Goal: Task Accomplishment & Management: Use online tool/utility

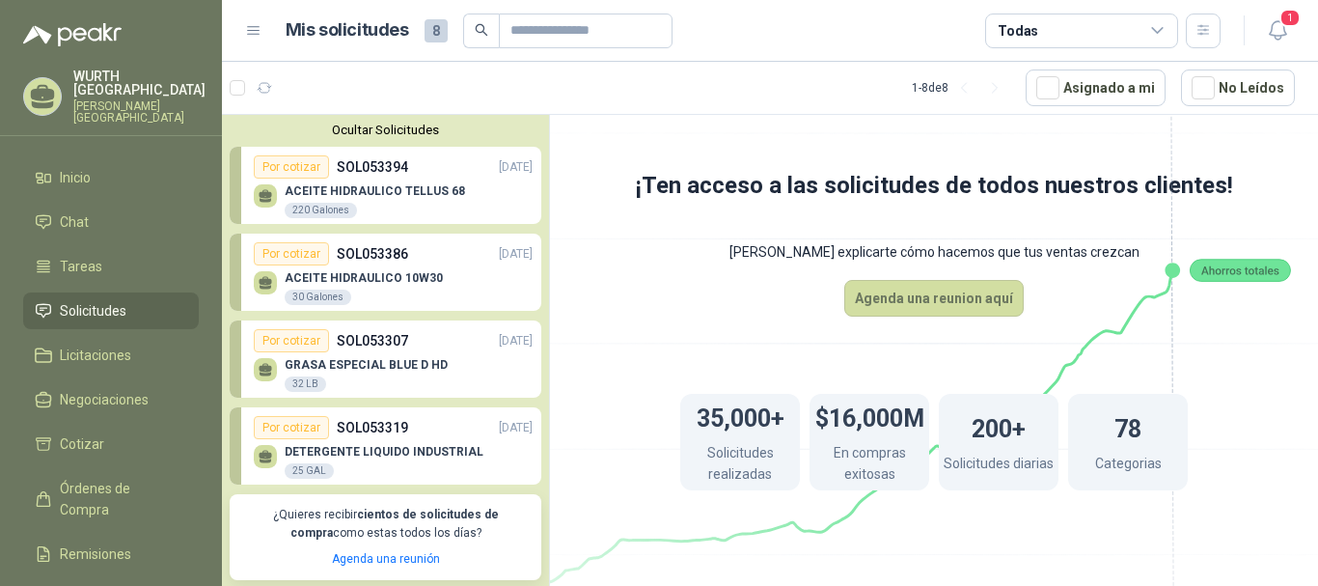
click at [348, 186] on p "ACEITE HIDRAULICO TELLUS 68" at bounding box center [375, 191] width 180 height 14
click at [384, 200] on div "ACEITE HIDRAULICO TELLUS 68 220 Galones" at bounding box center [375, 201] width 180 height 35
click at [287, 158] on div "Por cotizar" at bounding box center [291, 166] width 75 height 23
click at [288, 166] on div "Por cotizar" at bounding box center [291, 166] width 75 height 23
click at [387, 182] on div "ACEITE HIDRAULICO TELLUS 68 220 Galones" at bounding box center [393, 199] width 279 height 41
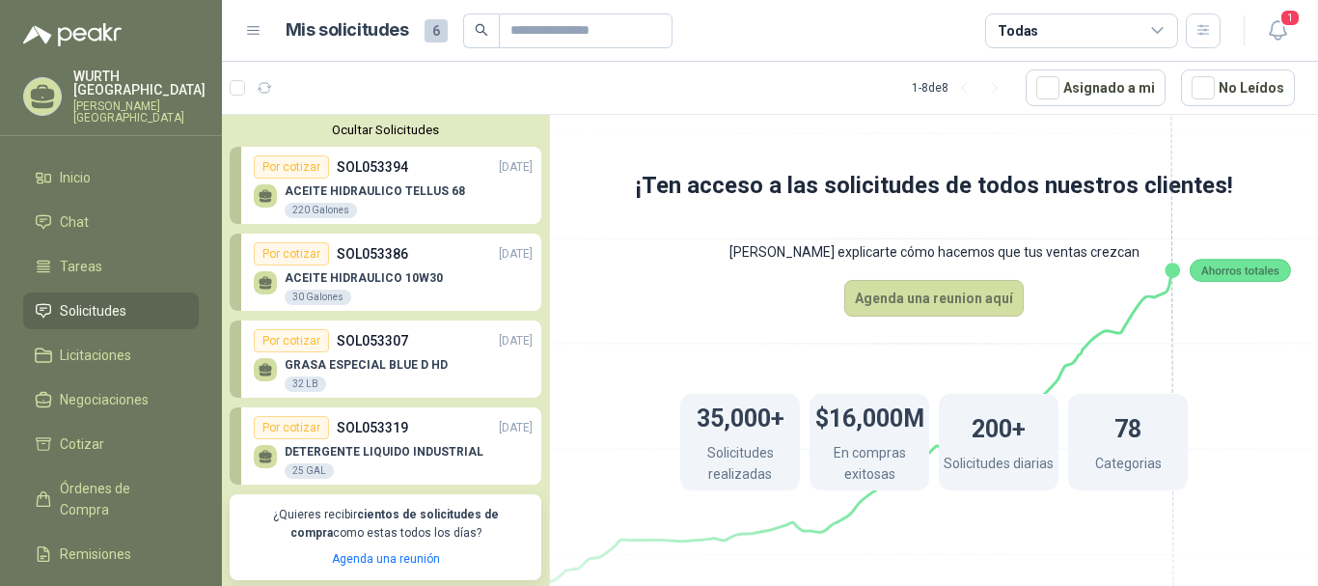
click at [387, 182] on div "ACEITE HIDRAULICO TELLUS 68 220 Galones" at bounding box center [393, 199] width 279 height 41
click at [341, 171] on p "SOL053394" at bounding box center [372, 166] width 71 height 21
click at [87, 292] on link "Solicitudes" at bounding box center [111, 310] width 176 height 37
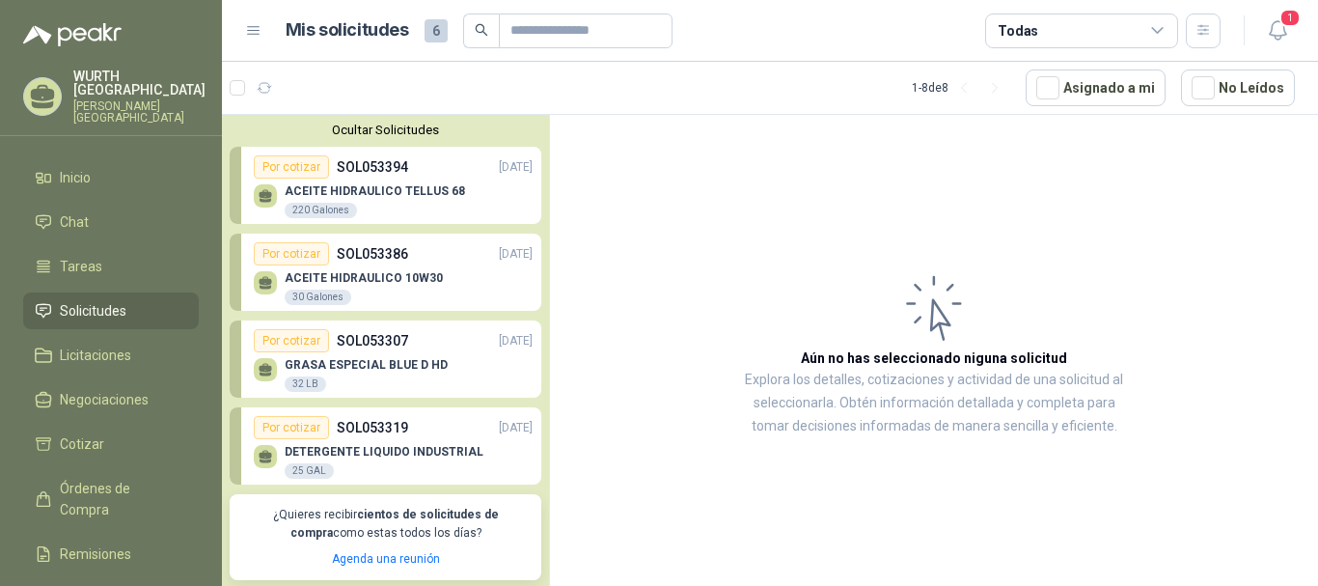
click at [93, 300] on span "Solicitudes" at bounding box center [93, 310] width 67 height 21
click at [374, 174] on p "SOL053394" at bounding box center [372, 166] width 71 height 21
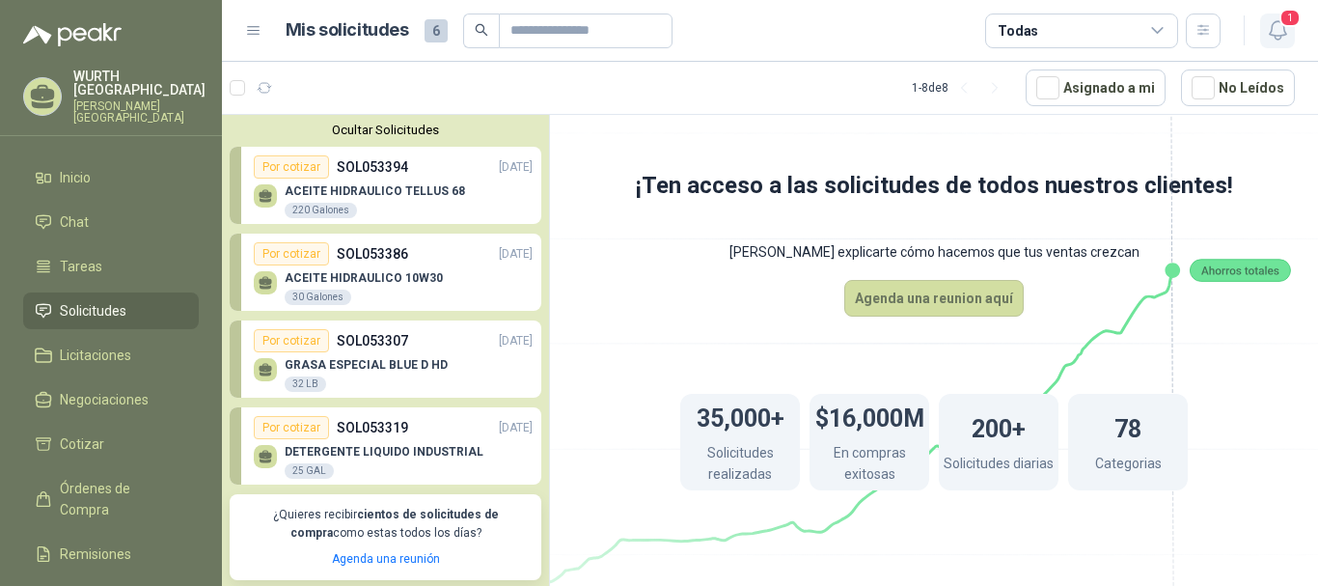
click at [1266, 29] on icon "button" at bounding box center [1278, 30] width 24 height 24
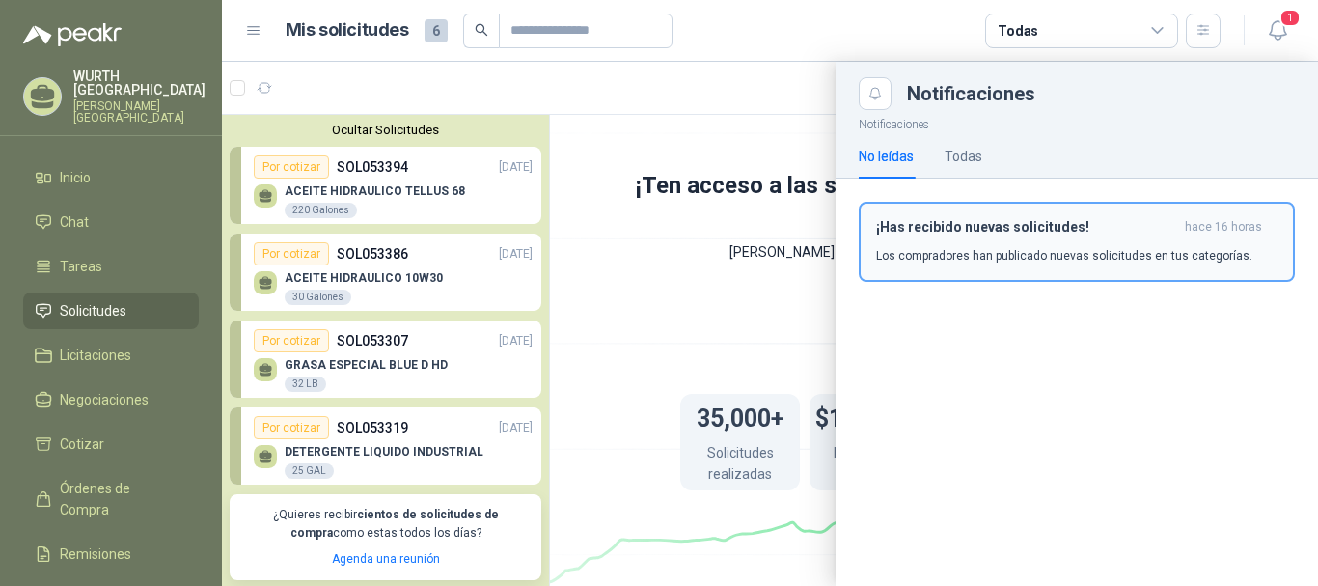
click at [1123, 256] on p "Los compradores han publicado nuevas solicitudes en tus categorías." at bounding box center [1064, 255] width 376 height 17
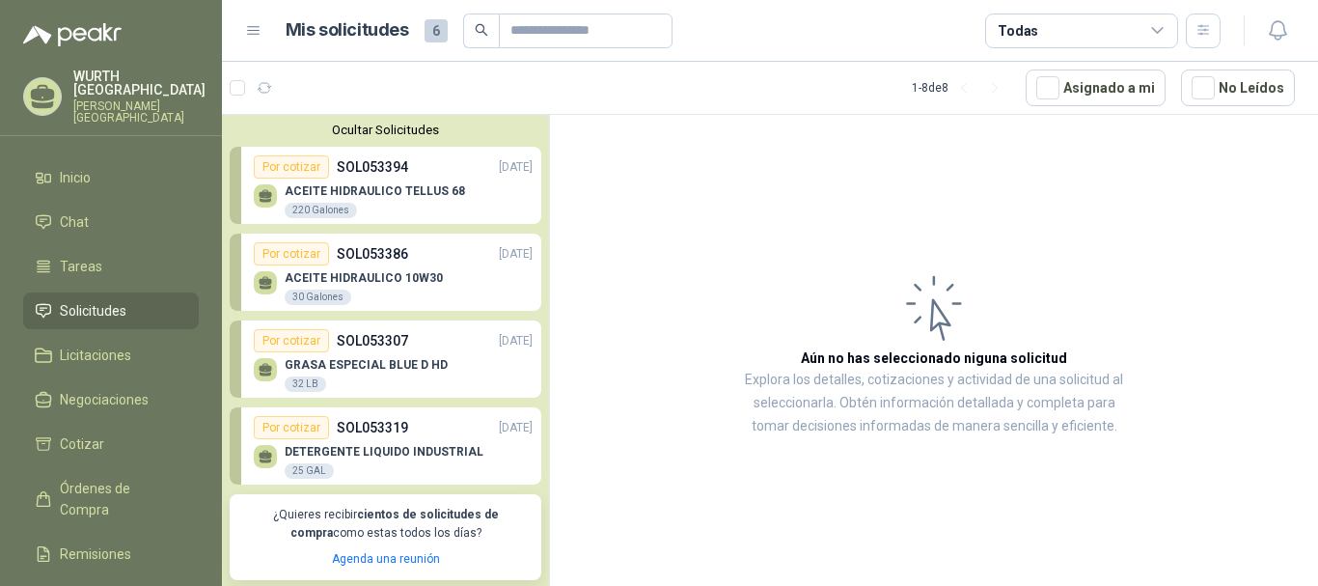
click at [378, 180] on div "ACEITE HIDRAULICO TELLUS 68 220 Galones" at bounding box center [393, 199] width 279 height 41
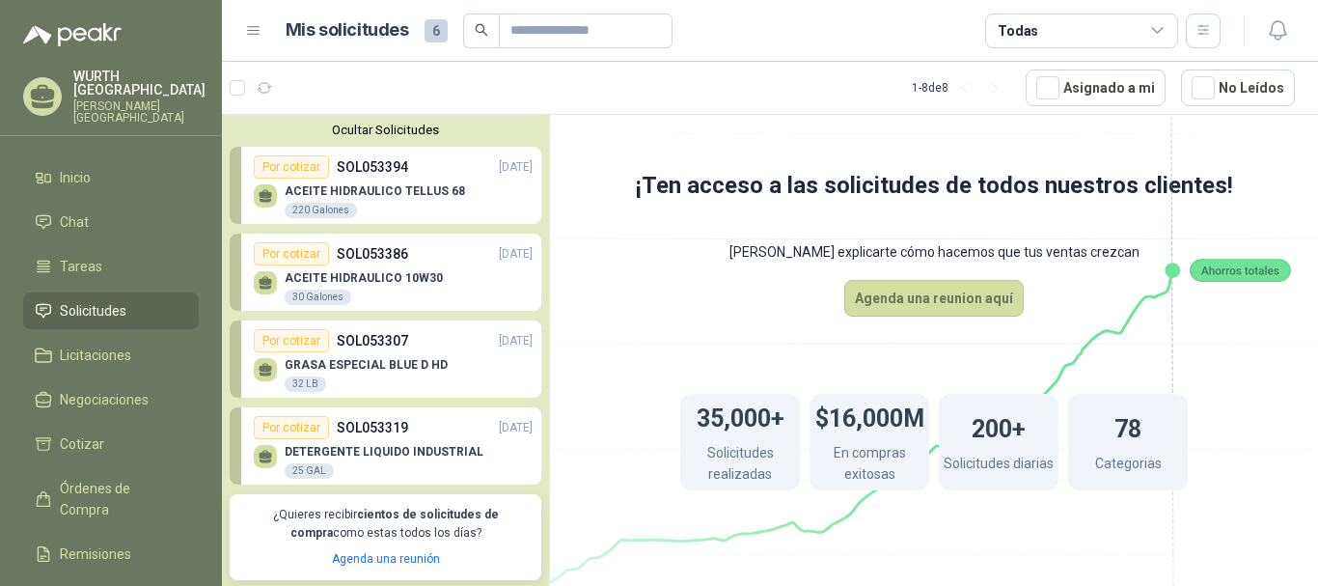
click at [283, 164] on div "Por cotizar" at bounding box center [291, 166] width 75 height 23
click at [292, 257] on div "Por cotizar" at bounding box center [291, 253] width 75 height 23
click at [290, 338] on div "Por cotizar" at bounding box center [291, 340] width 75 height 23
click at [304, 432] on div "Por cotizar" at bounding box center [291, 427] width 75 height 23
click at [484, 193] on div "ACEITE HIDRAULICO TELLUS 68 220 Galones" at bounding box center [393, 199] width 279 height 41
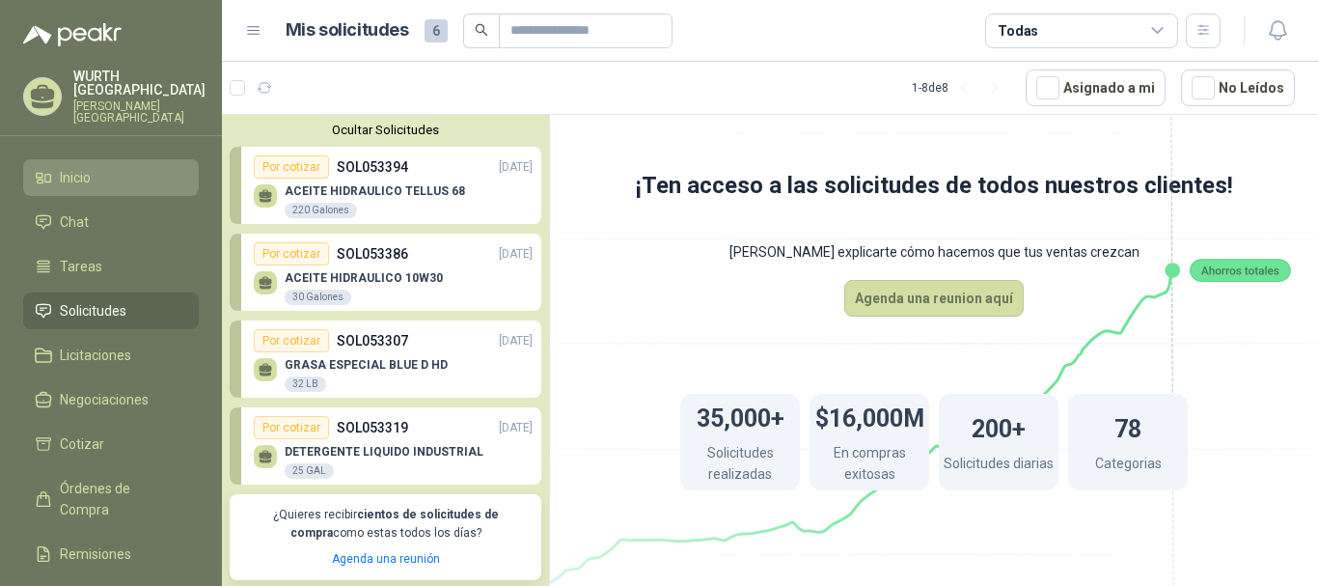
click at [57, 167] on li "Inicio" at bounding box center [111, 177] width 152 height 21
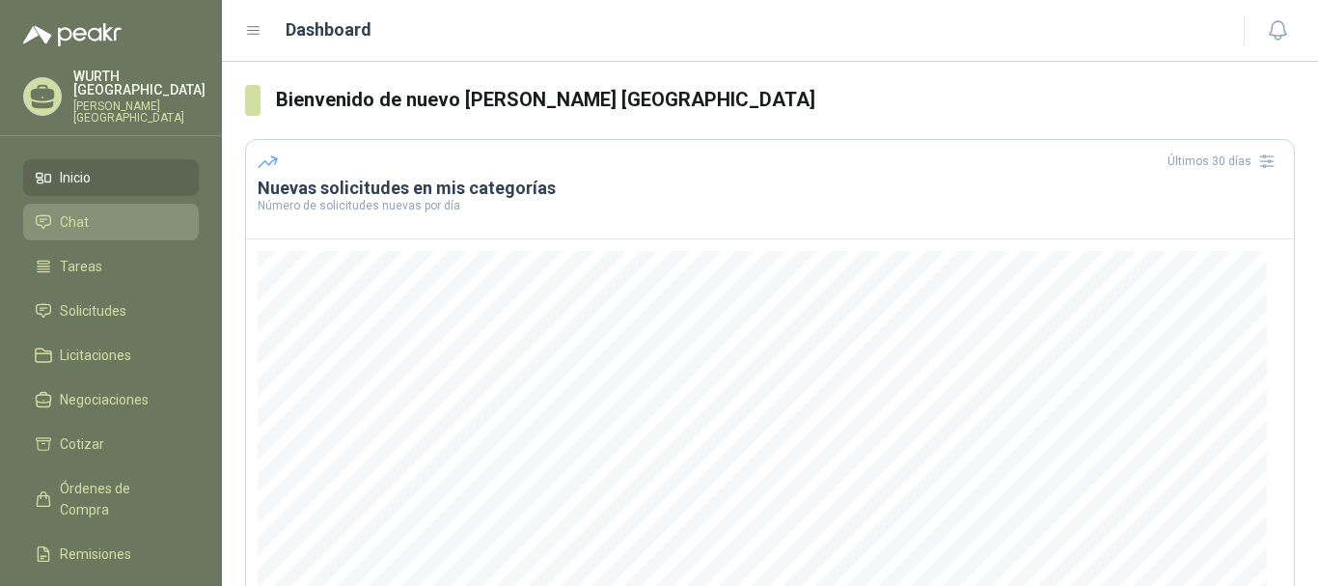
click at [111, 211] on li "Chat" at bounding box center [111, 221] width 152 height 21
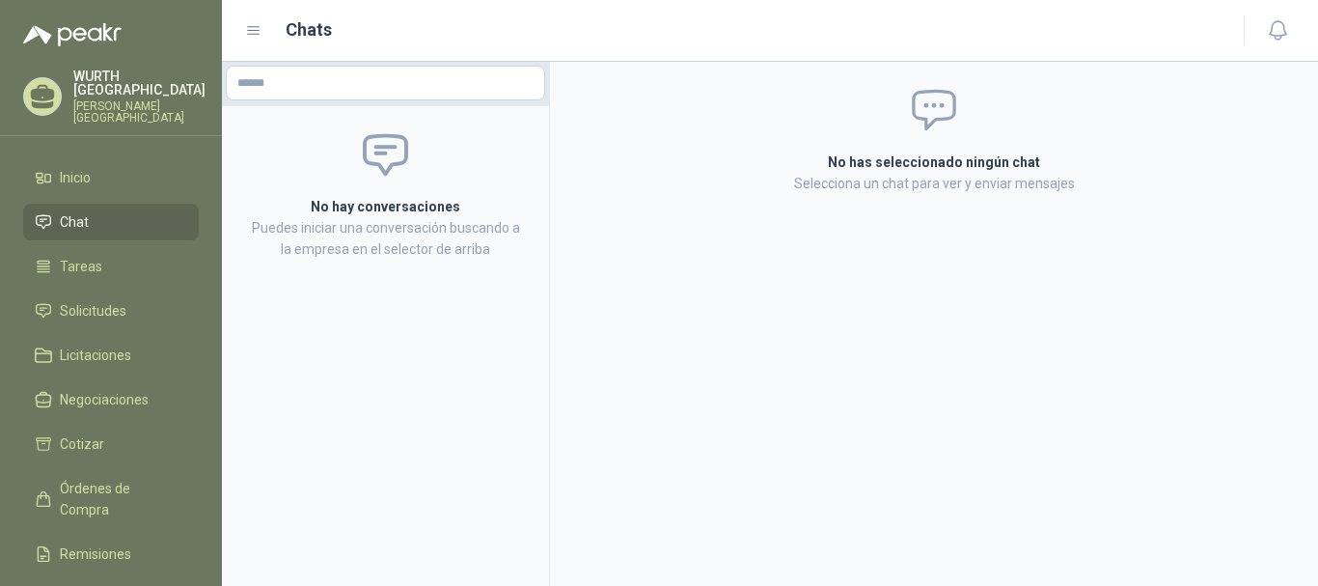
click at [125, 271] on ul "Inicio Chat Tareas Solicitudes Licitaciones Negociaciones Cotizar Órdenes de Co…" at bounding box center [111, 414] width 222 height 510
click at [115, 256] on li "Tareas" at bounding box center [111, 266] width 152 height 21
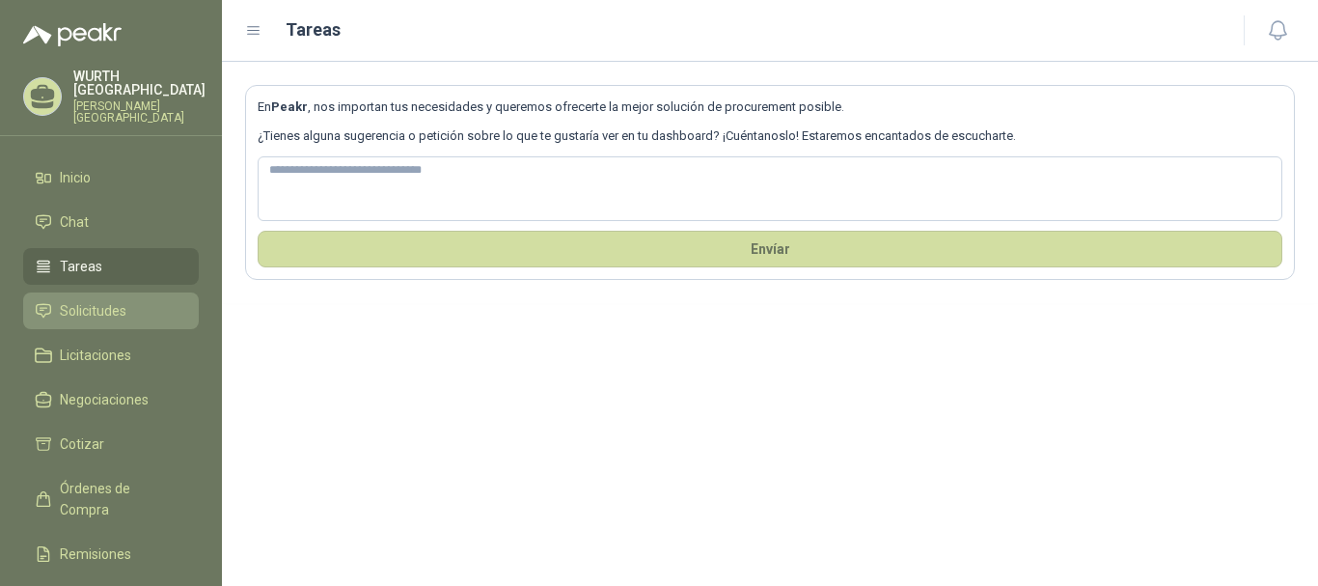
click at [125, 300] on span "Solicitudes" at bounding box center [93, 310] width 67 height 21
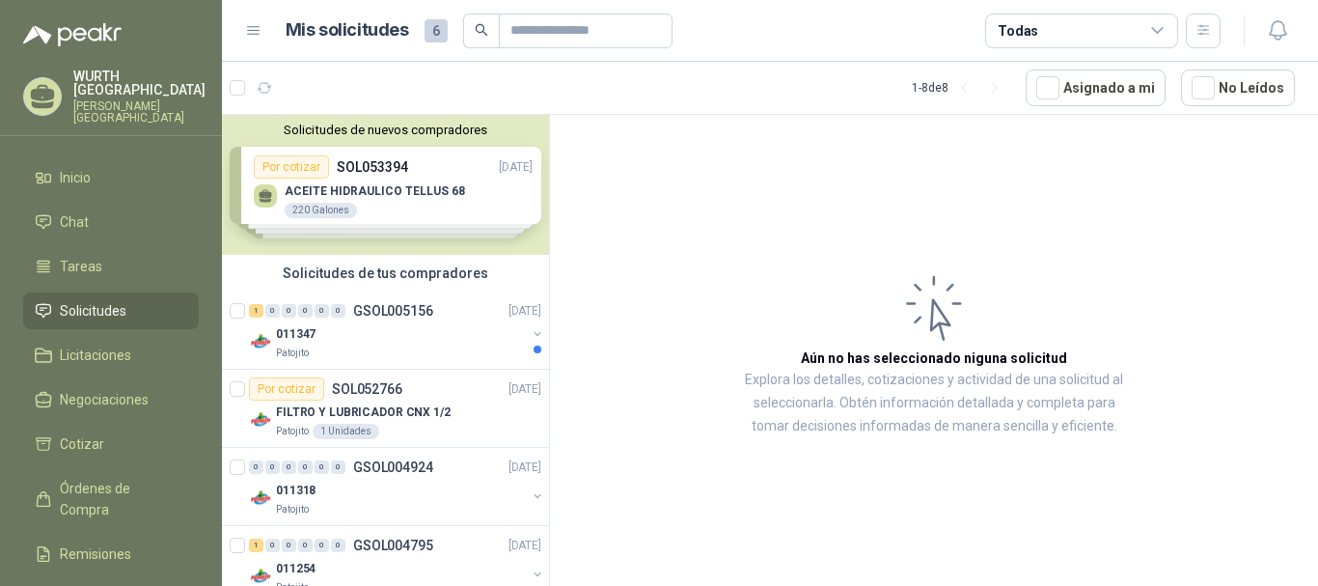
click at [363, 183] on div "Solicitudes de nuevos compradores Por cotizar SOL053394 [DATE] ACEITE HIDRAULIC…" at bounding box center [385, 185] width 327 height 140
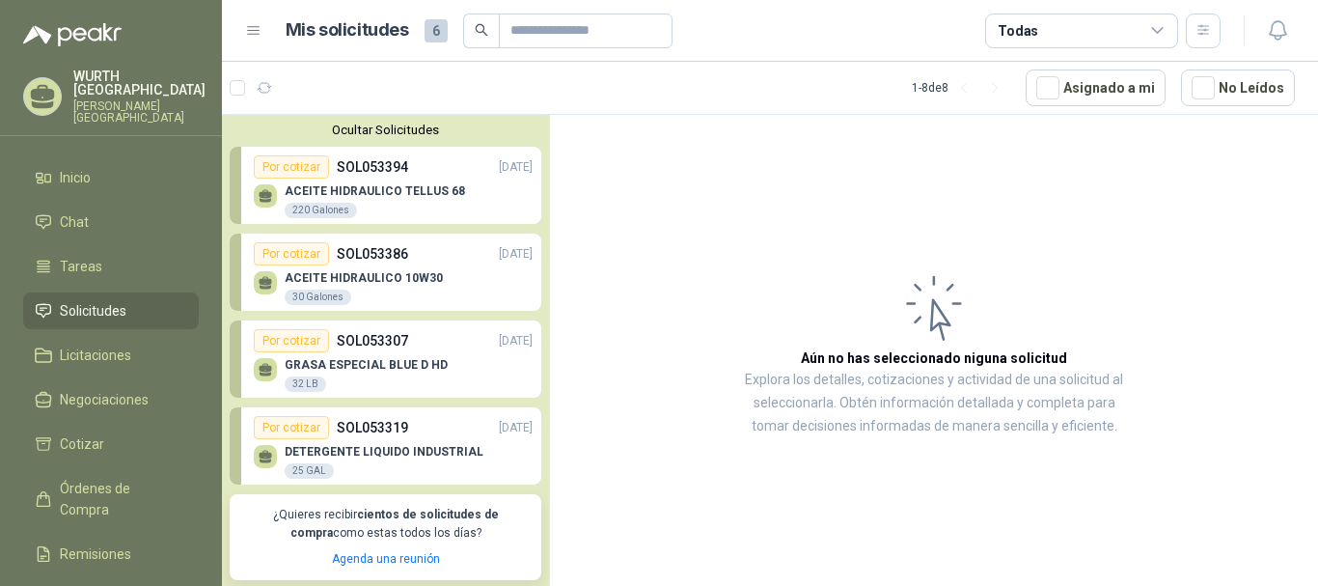
click at [363, 183] on div "ACEITE HIDRAULICO TELLUS 68 220 Galones" at bounding box center [393, 199] width 279 height 41
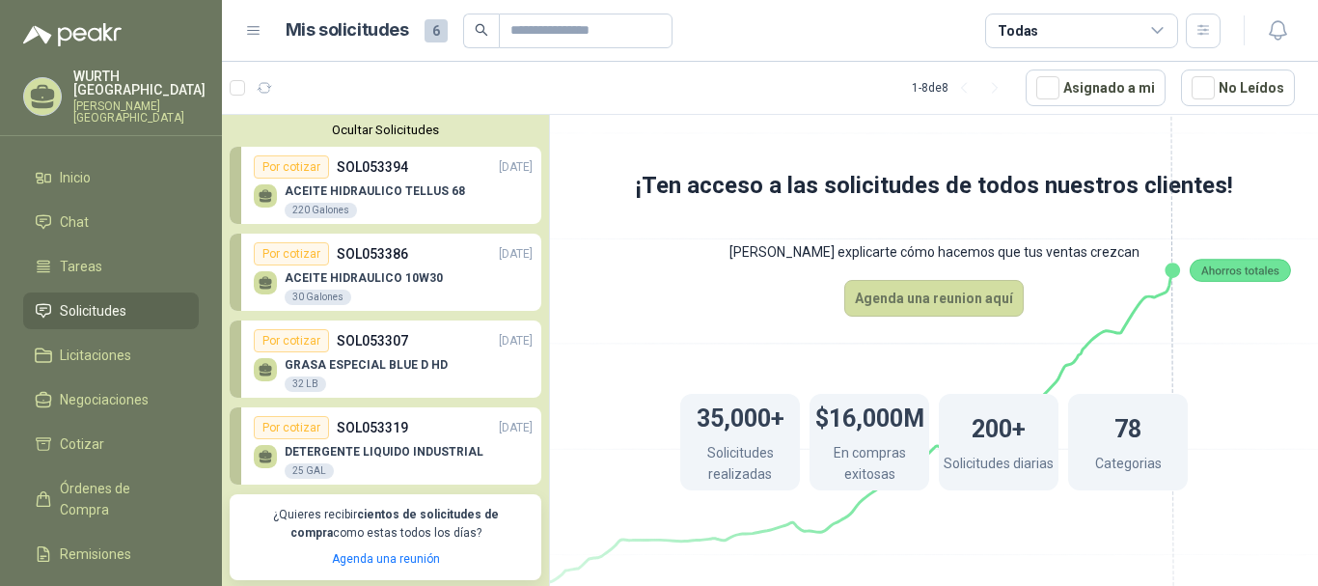
scroll to position [386, 0]
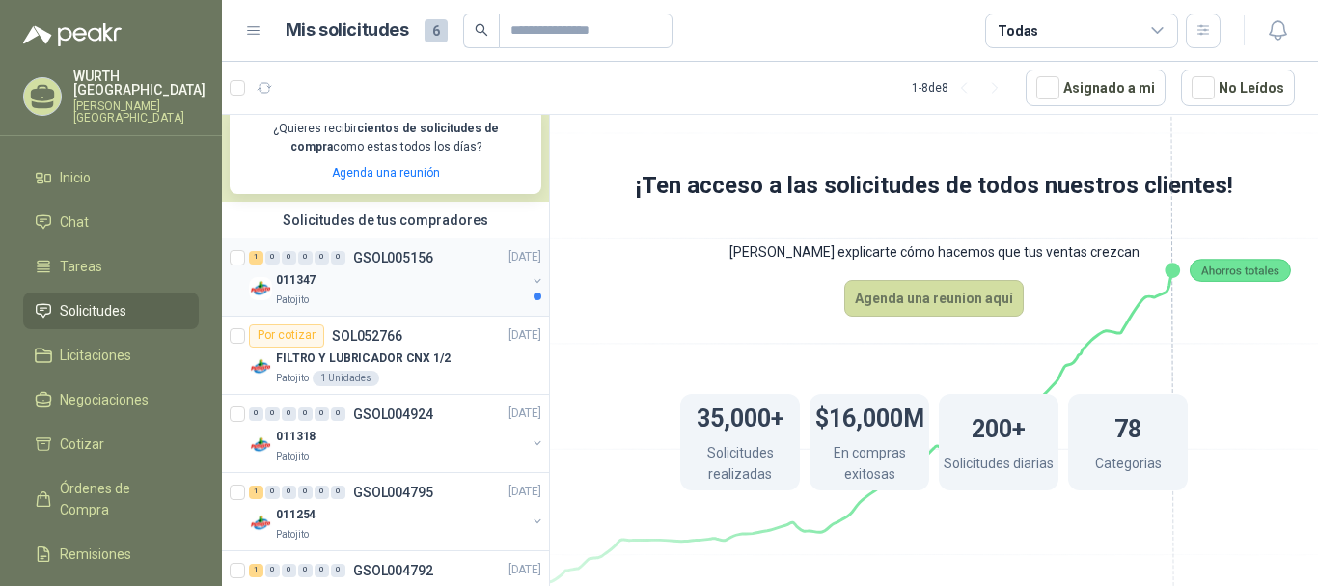
click at [367, 299] on div "Patojito" at bounding box center [401, 299] width 250 height 15
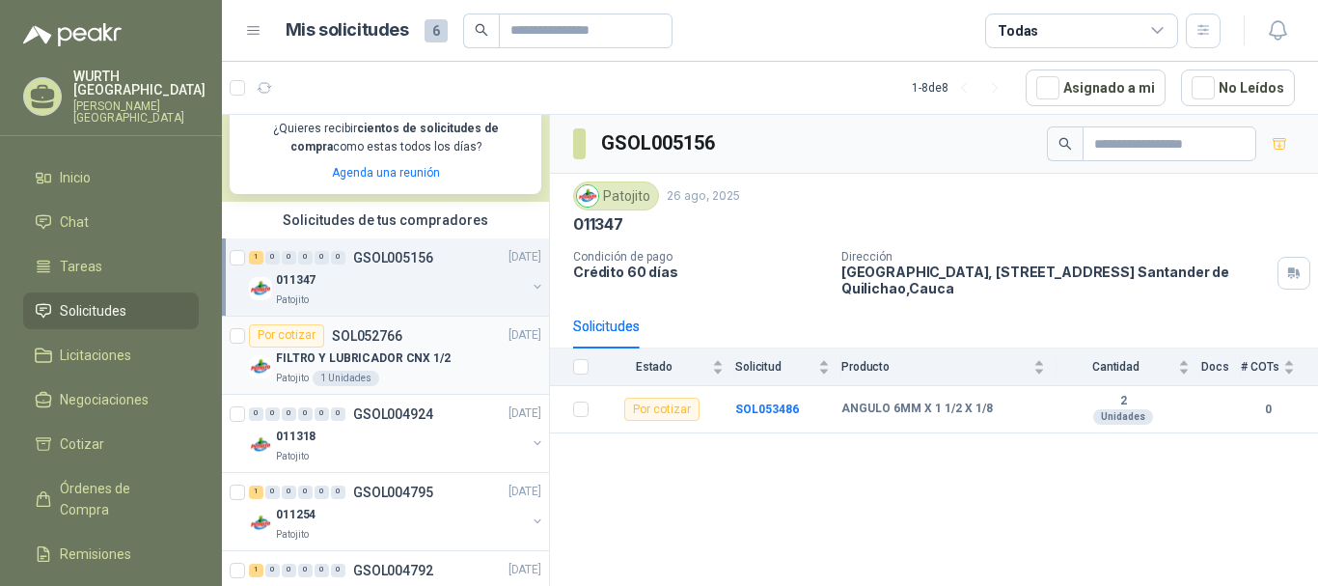
click at [405, 366] on p "FILTRO Y LUBRICADOR CNX 1/2" at bounding box center [363, 358] width 175 height 18
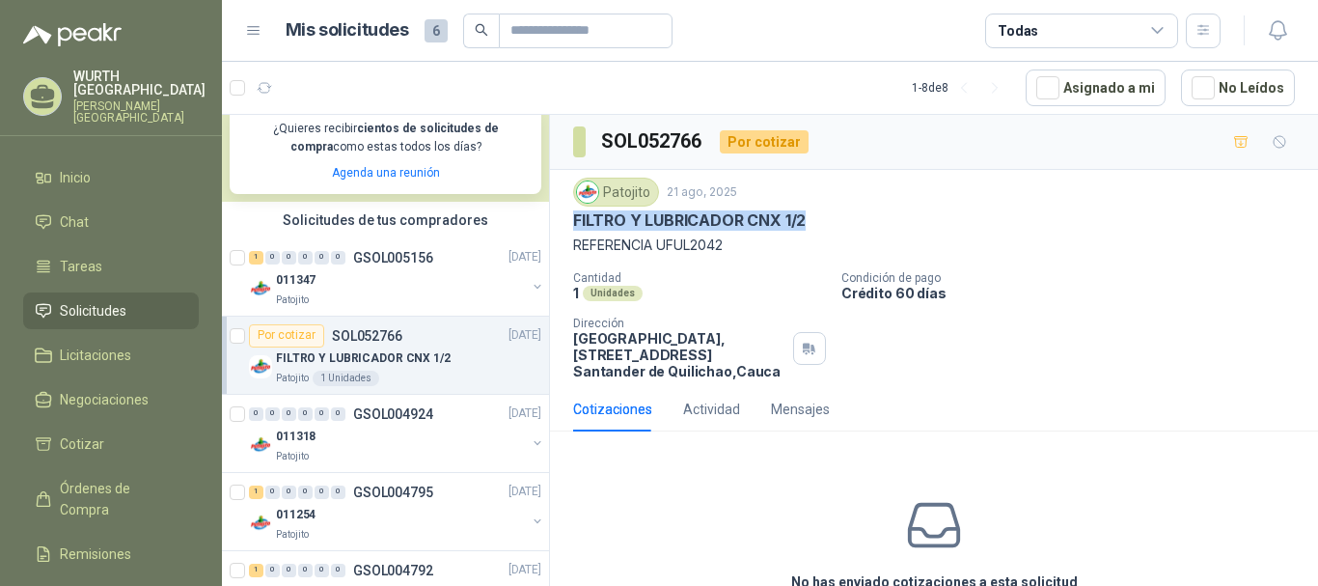
drag, startPoint x: 575, startPoint y: 224, endPoint x: 810, endPoint y: 222, distance: 234.5
click at [810, 222] on div "FILTRO Y LUBRICADOR CNX 1/2" at bounding box center [934, 220] width 722 height 20
copy p "FILTRO Y LUBRICADOR CNX 1/2"
click at [749, 141] on div "Por cotizar" at bounding box center [764, 141] width 89 height 23
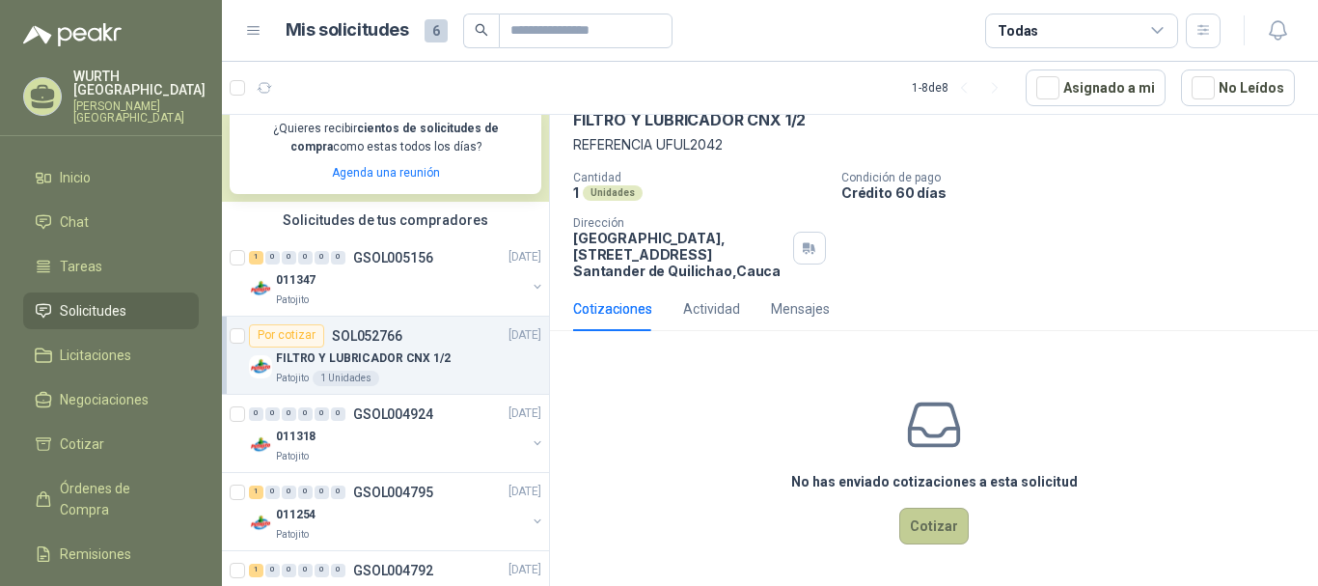
click at [927, 534] on button "Cotizar" at bounding box center [934, 526] width 69 height 37
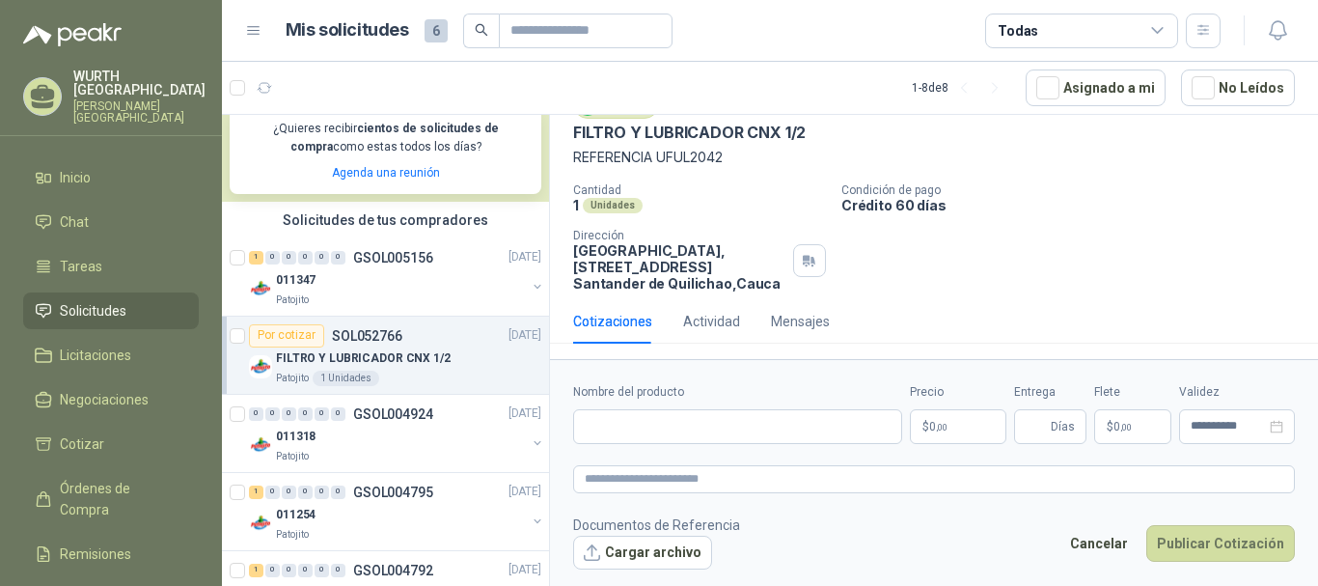
scroll to position [88, 0]
click at [643, 429] on input "Nombre del producto" at bounding box center [737, 426] width 329 height 35
paste input "**********"
type input "**********"
click at [981, 430] on p "$ 0 ,00" at bounding box center [958, 426] width 97 height 35
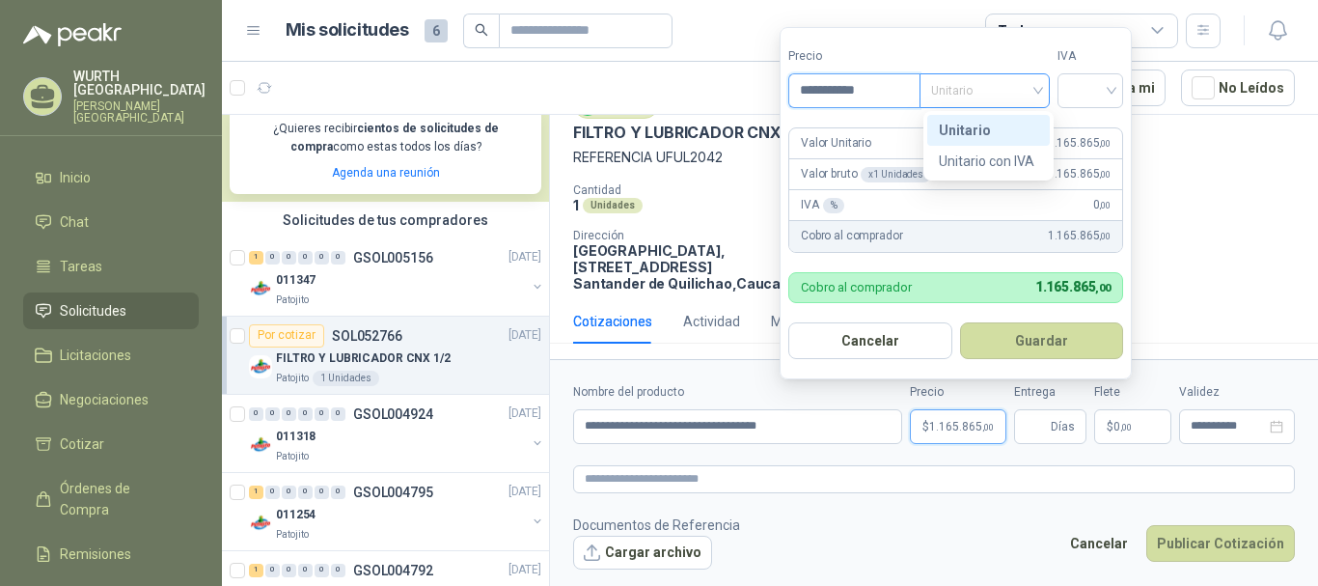
click at [1039, 103] on span "Unitario" at bounding box center [984, 90] width 107 height 29
click at [1012, 123] on div "Unitario" at bounding box center [988, 130] width 99 height 21
click at [1082, 86] on input "search" at bounding box center [1090, 88] width 42 height 29
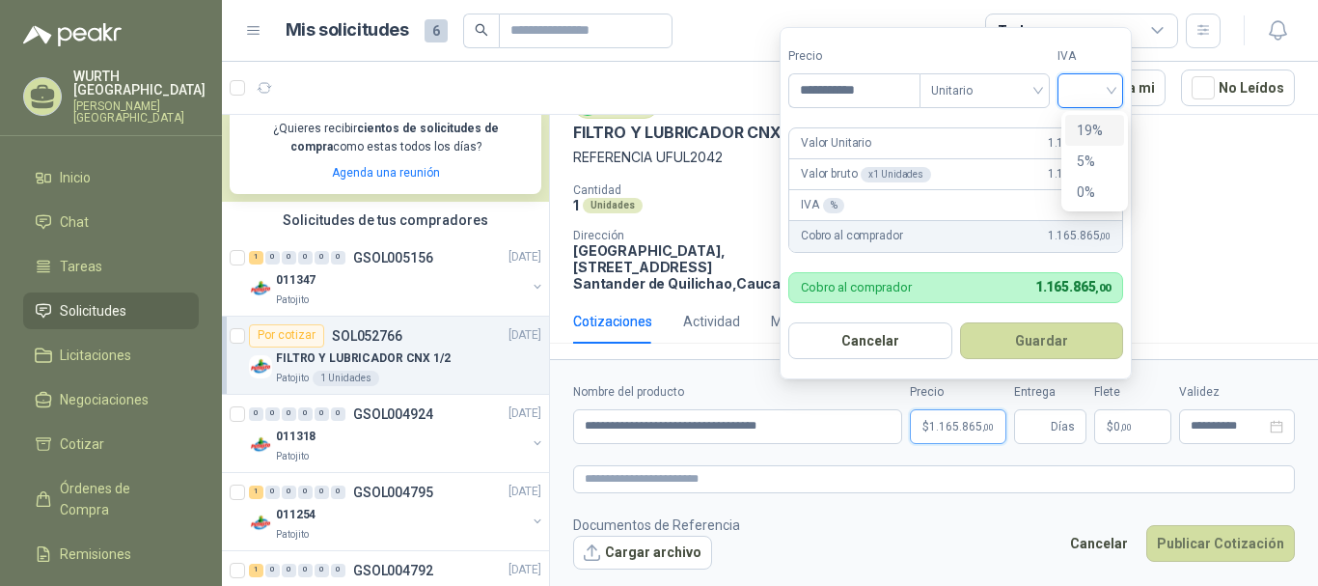
click at [1096, 131] on div "19%" at bounding box center [1095, 130] width 36 height 21
drag, startPoint x: 887, startPoint y: 92, endPoint x: 253, endPoint y: 95, distance: 634.1
click at [253, 95] on body "[PERSON_NAME] [GEOGRAPHIC_DATA] [PERSON_NAME] [GEOGRAPHIC_DATA] Inicio Chat Tar…" at bounding box center [659, 293] width 1318 height 586
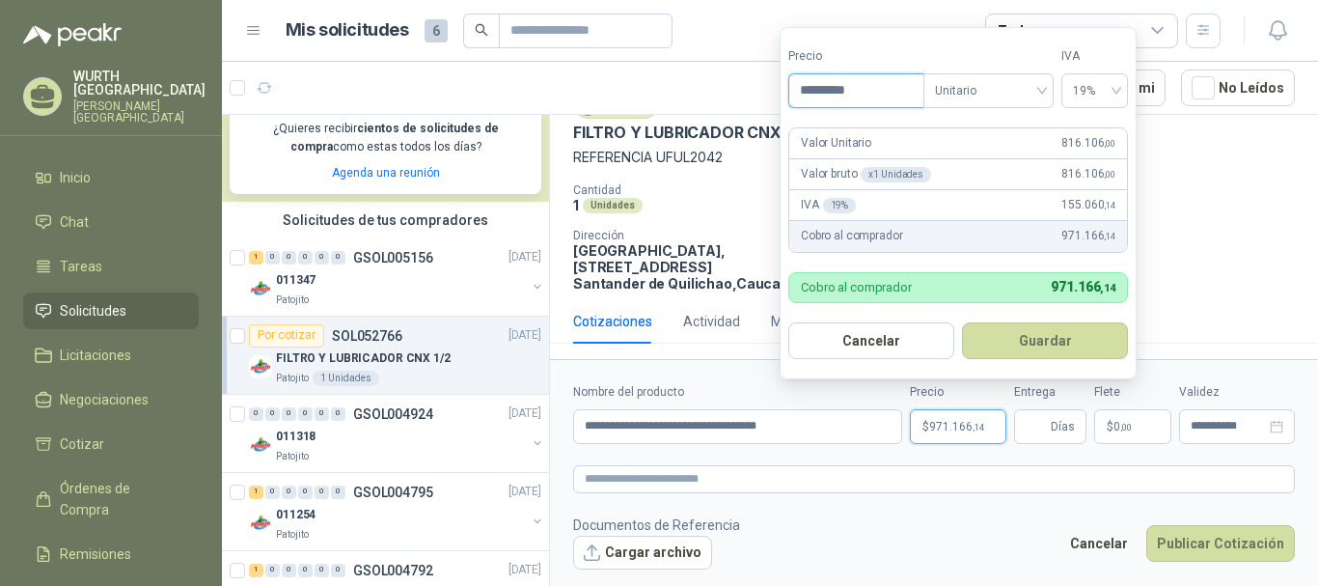
type input "*********"
click at [953, 141] on div "Valor Unitario 816.106 ,00" at bounding box center [959, 143] width 338 height 31
click at [938, 118] on form "Precio ********* Tipo Unitario IVA 19% Valor Unitario 816.106 ,00 Valor bruto x…" at bounding box center [958, 203] width 357 height 352
click at [1039, 330] on button "Guardar" at bounding box center [1045, 340] width 166 height 37
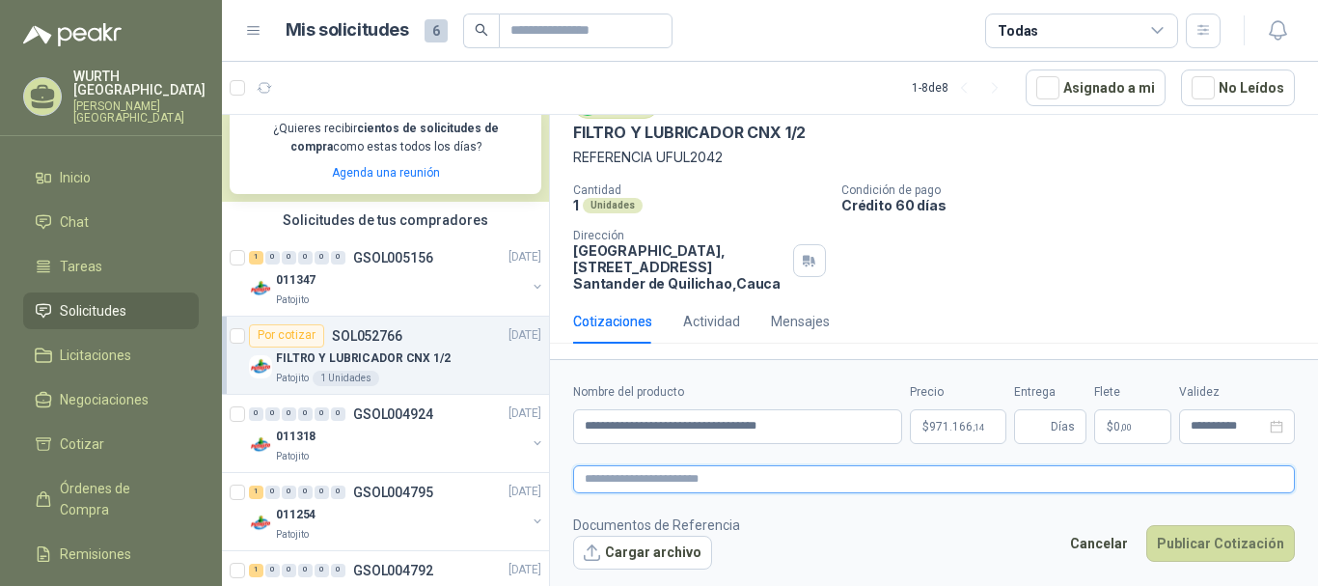
click at [725, 472] on textarea at bounding box center [934, 479] width 722 height 28
paste textarea "**********"
type textarea "**********"
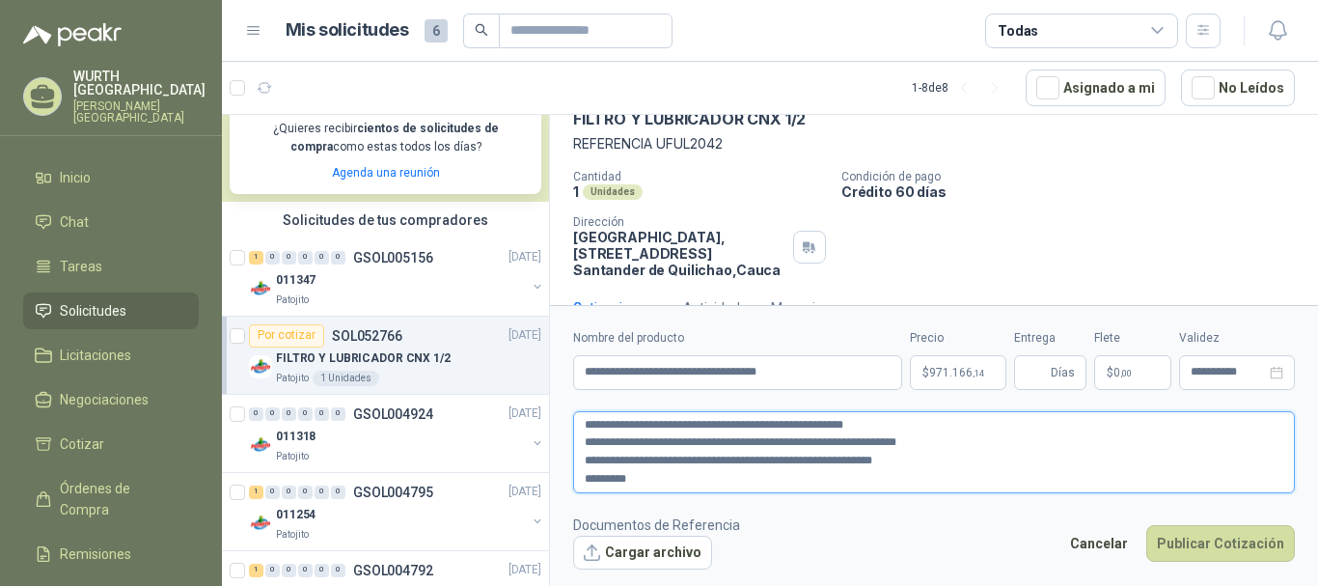
scroll to position [142, 0]
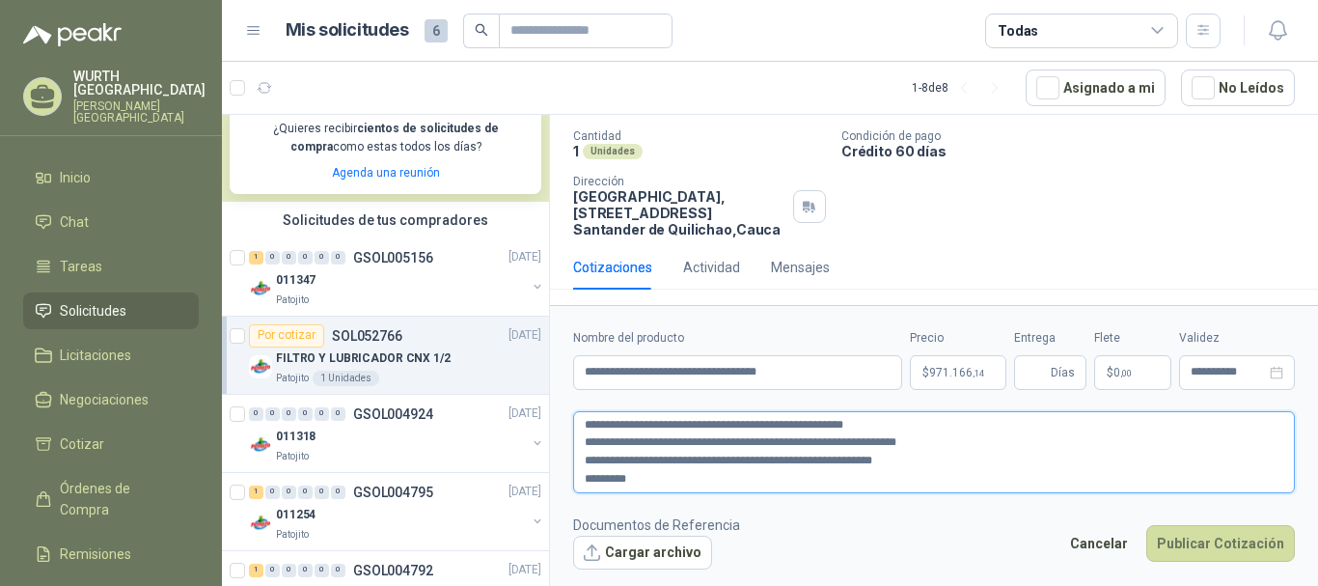
type textarea "**********"
click at [637, 552] on button "Cargar archivo" at bounding box center [642, 553] width 139 height 35
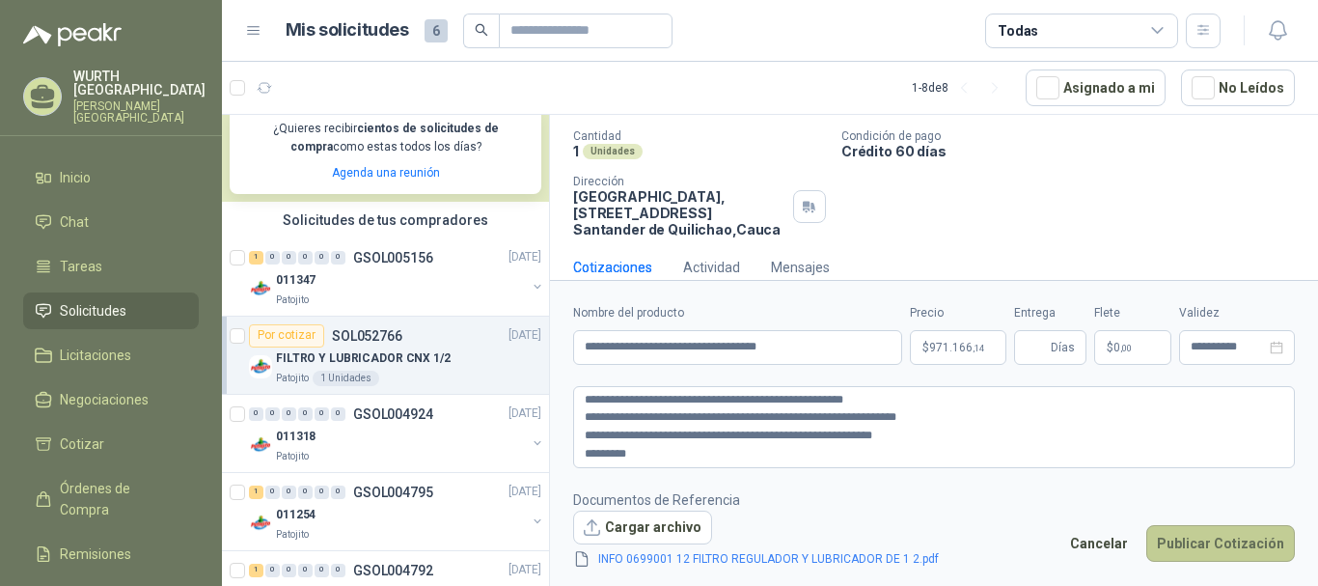
click at [1195, 542] on button "Publicar Cotización" at bounding box center [1221, 543] width 149 height 37
type input "*"
click at [1279, 351] on icon "close-circle" at bounding box center [1277, 348] width 14 height 14
type input "**********"
click at [1279, 351] on icon "close-circle" at bounding box center [1277, 348] width 14 height 14
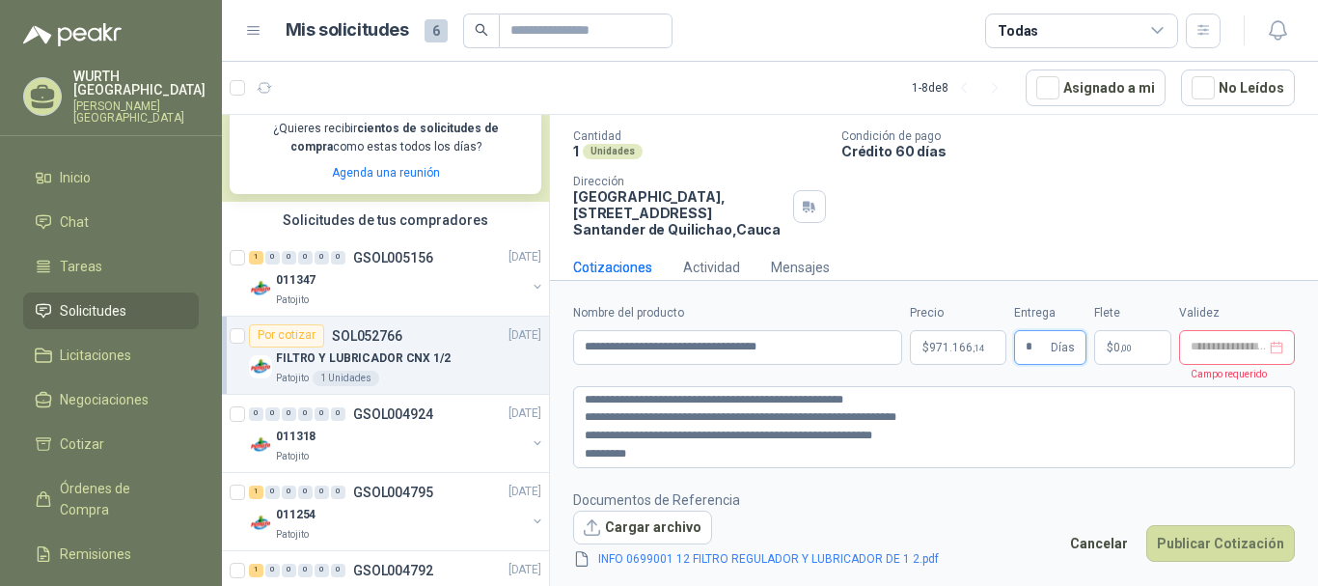
click at [1287, 339] on div at bounding box center [1237, 347] width 116 height 35
type input "*"
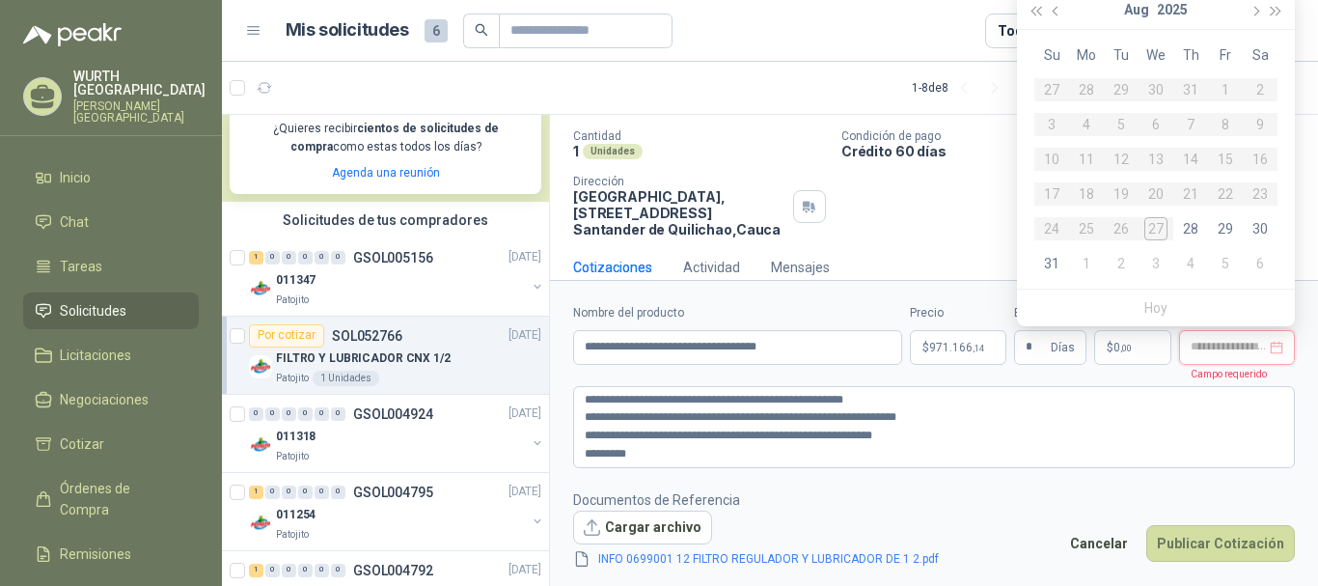
click at [1272, 347] on div at bounding box center [1237, 348] width 93 height 14
type input "**********"
click at [1191, 263] on div "4" at bounding box center [1190, 263] width 23 height 23
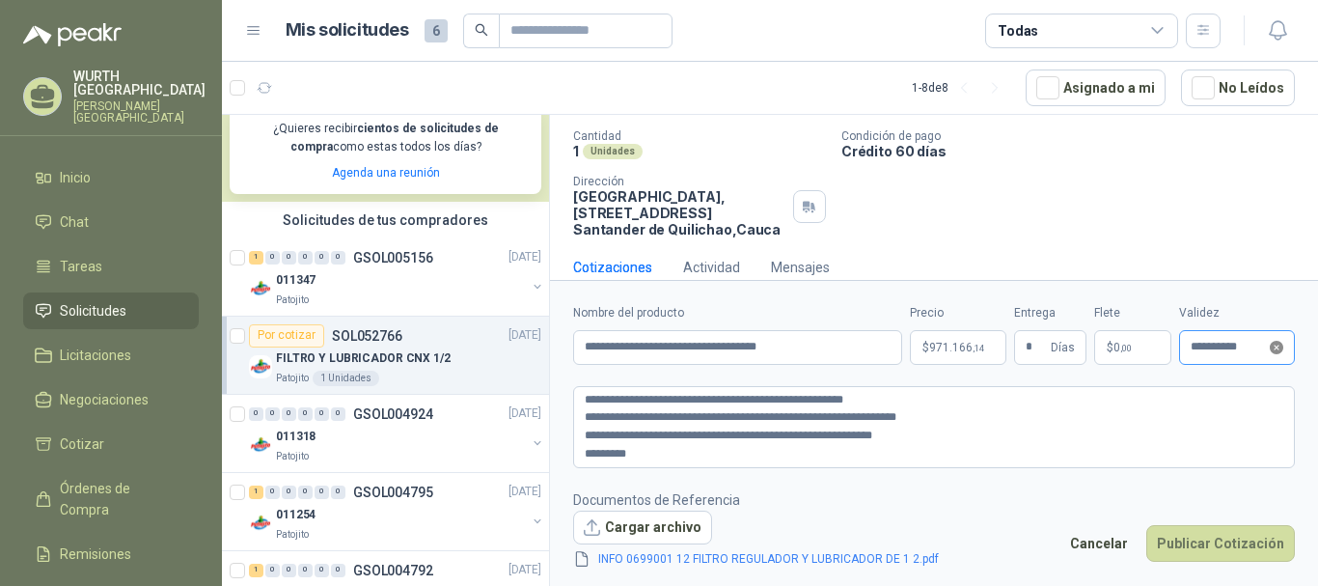
click at [1278, 346] on icon "close-circle" at bounding box center [1277, 348] width 14 height 14
type input "**********"
click at [1278, 346] on icon "close-circle" at bounding box center [1277, 348] width 14 height 14
click at [1287, 349] on div at bounding box center [1237, 347] width 116 height 35
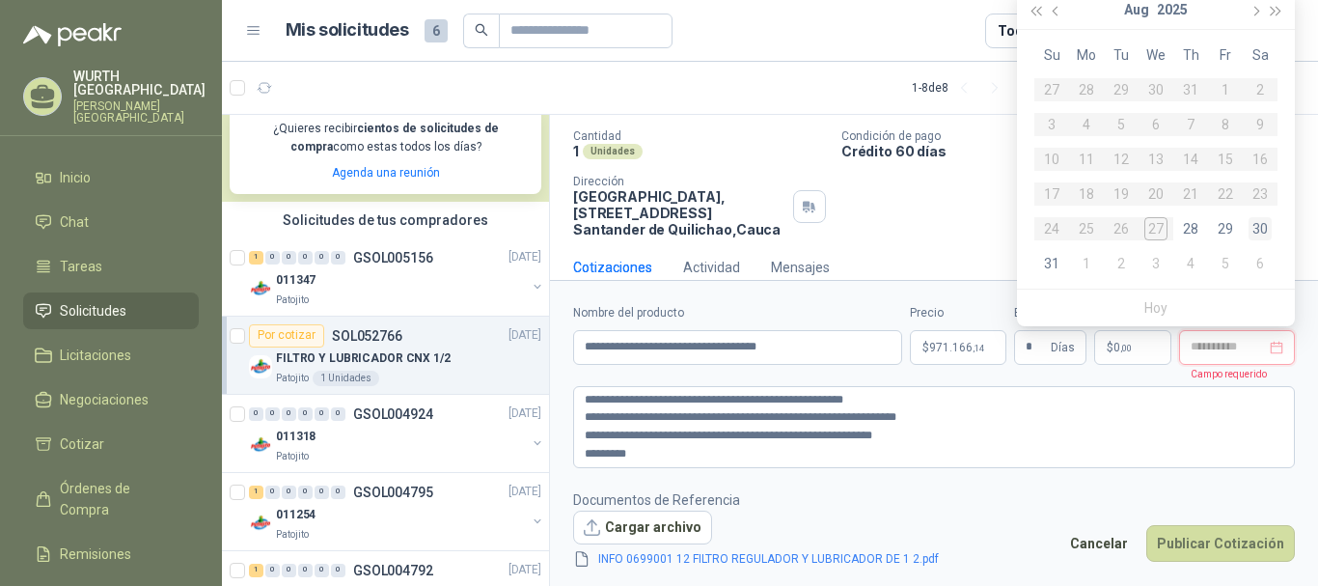
type input "**********"
click at [1249, 224] on div "30" at bounding box center [1260, 228] width 23 height 23
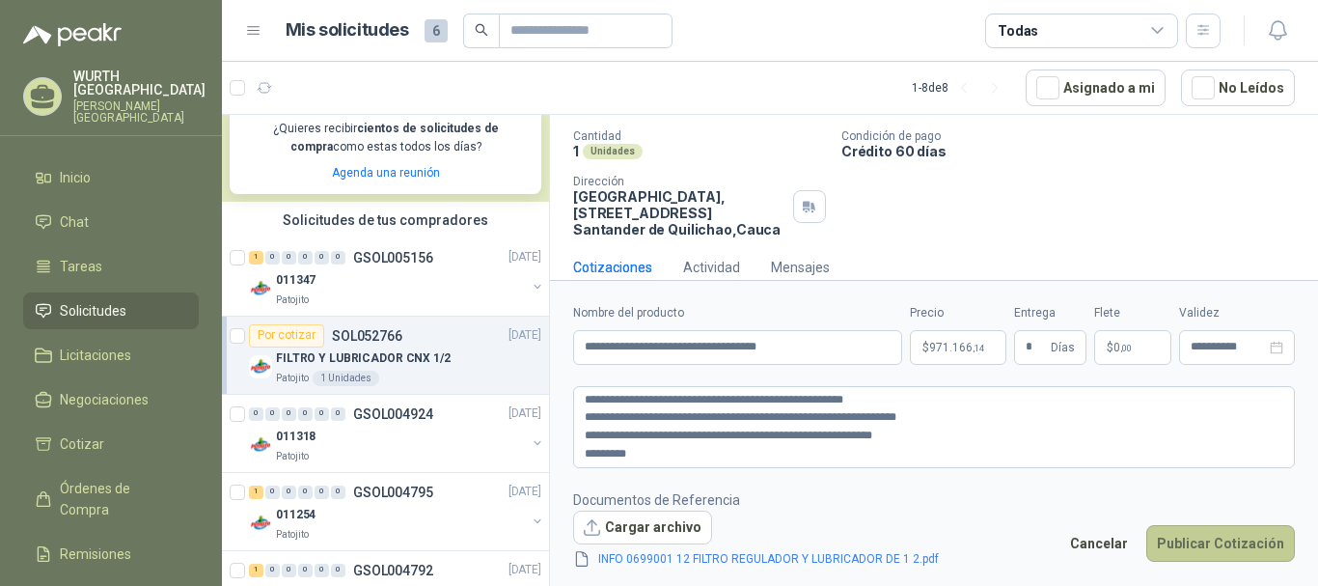
click at [1205, 544] on button "Publicar Cotización" at bounding box center [1221, 543] width 149 height 37
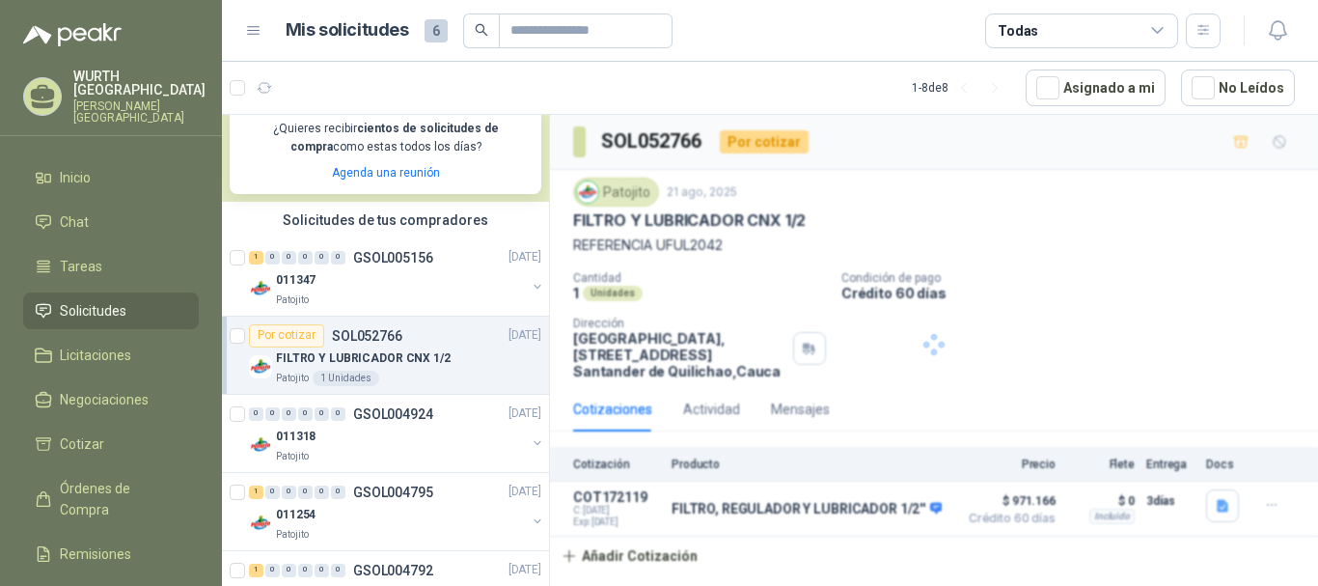
scroll to position [0, 0]
click at [403, 447] on div "011318" at bounding box center [401, 437] width 250 height 23
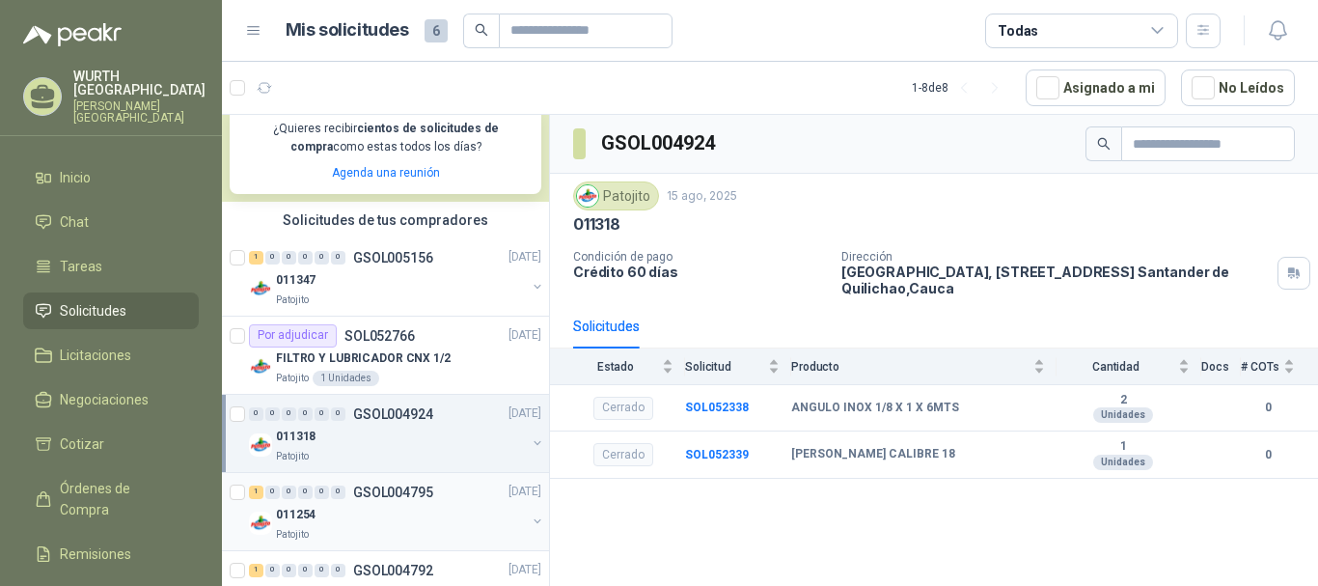
click at [404, 527] on div "Patojito" at bounding box center [401, 534] width 250 height 15
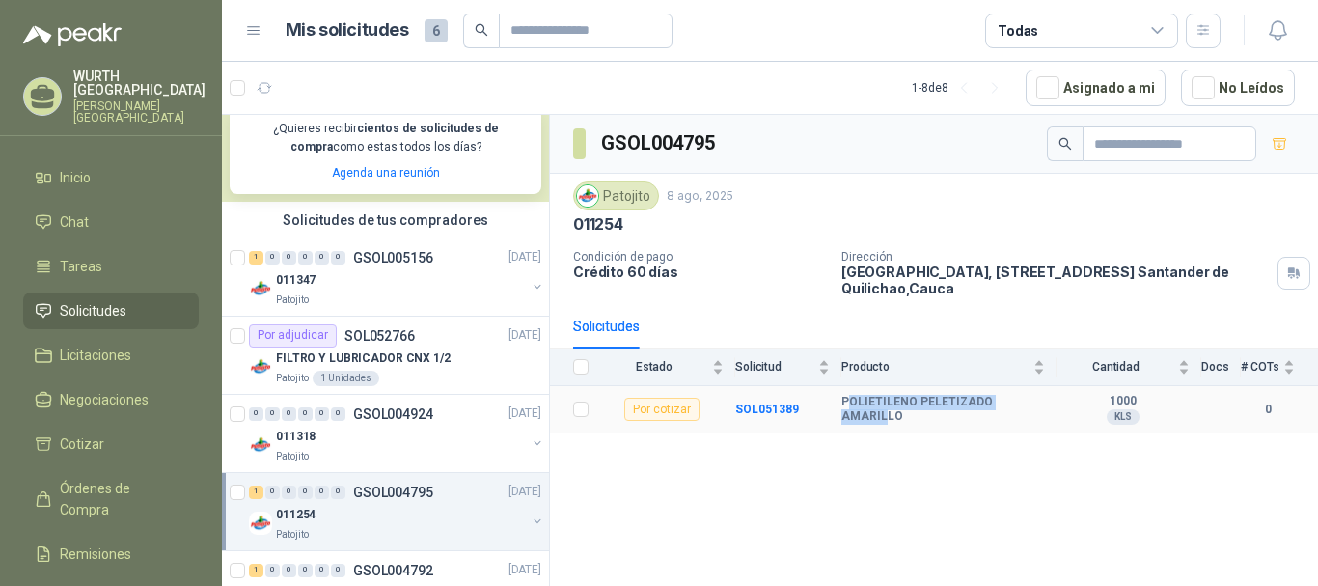
drag, startPoint x: 850, startPoint y: 405, endPoint x: 1028, endPoint y: 408, distance: 177.6
click at [1028, 408] on b "POLIETILENO PELETIZADO AMARILLO" at bounding box center [944, 410] width 204 height 30
click at [376, 346] on div "Por adjudicar SOL052766" at bounding box center [332, 335] width 166 height 23
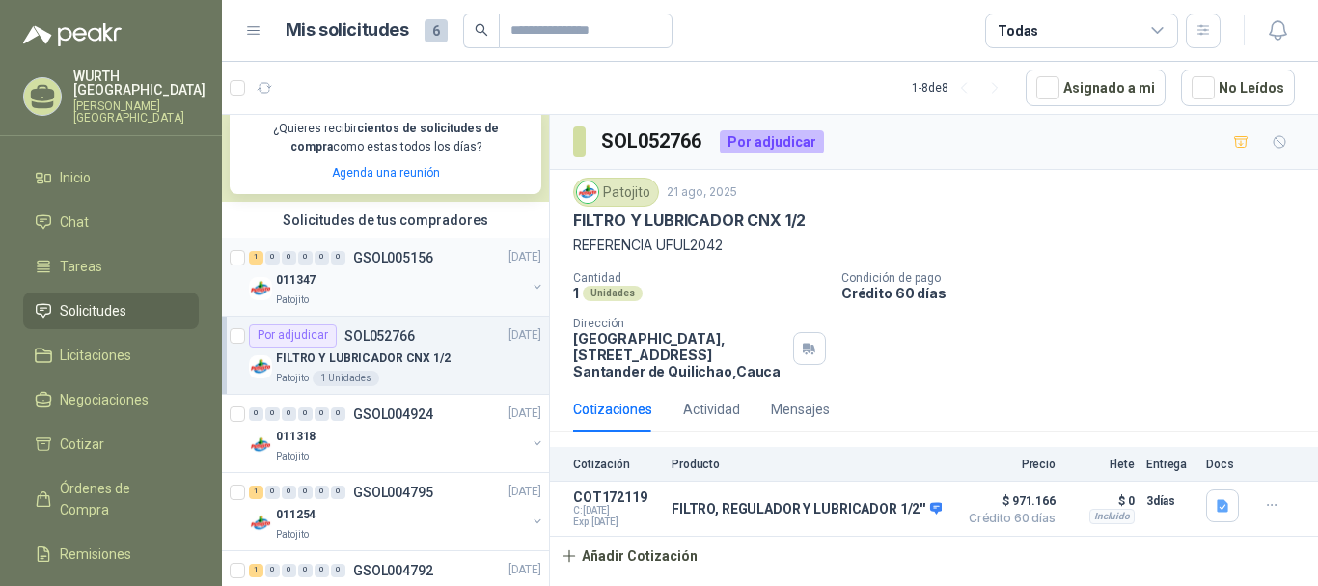
click at [374, 278] on div "011347" at bounding box center [401, 280] width 250 height 23
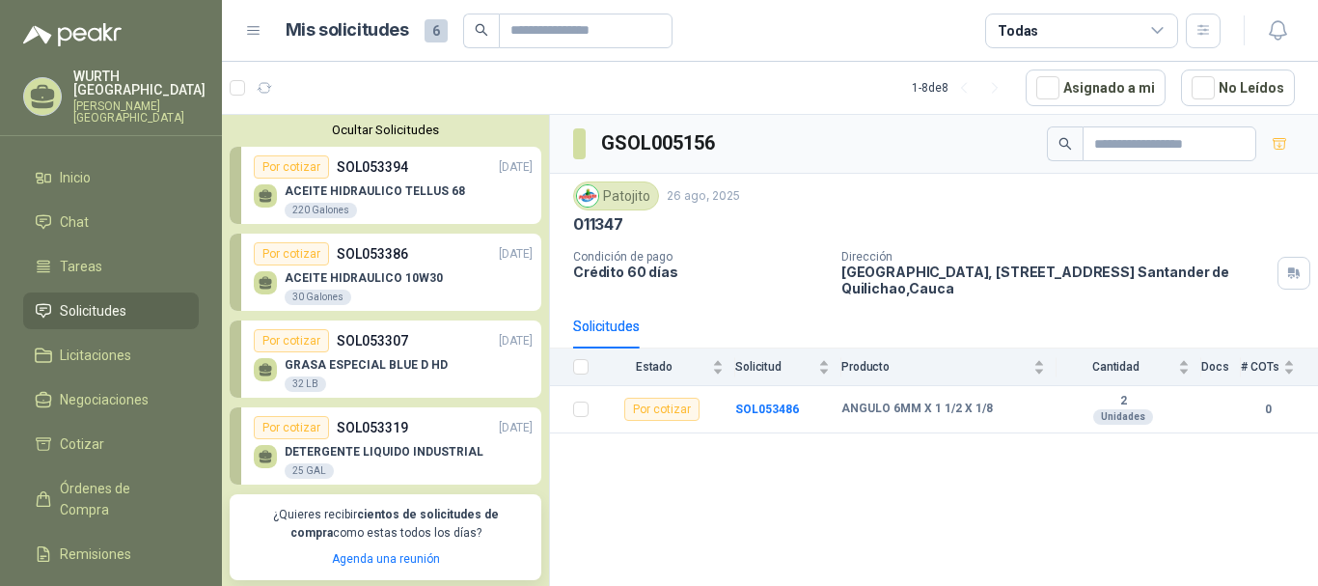
click at [296, 166] on div "Por cotizar" at bounding box center [291, 166] width 75 height 23
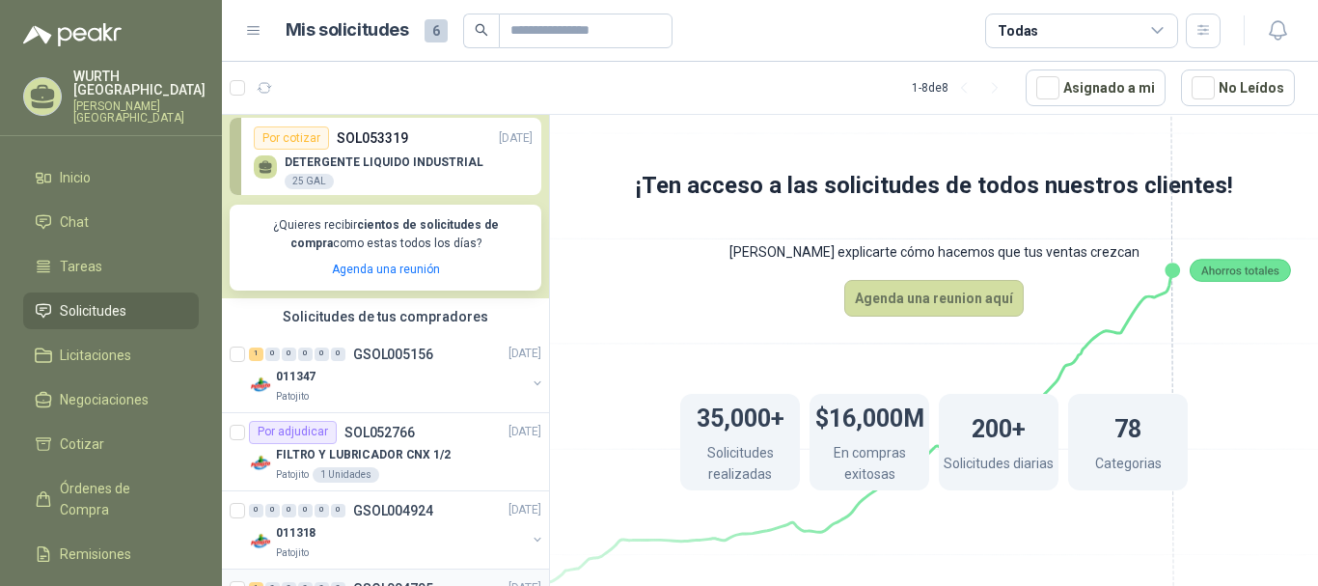
scroll to position [483, 0]
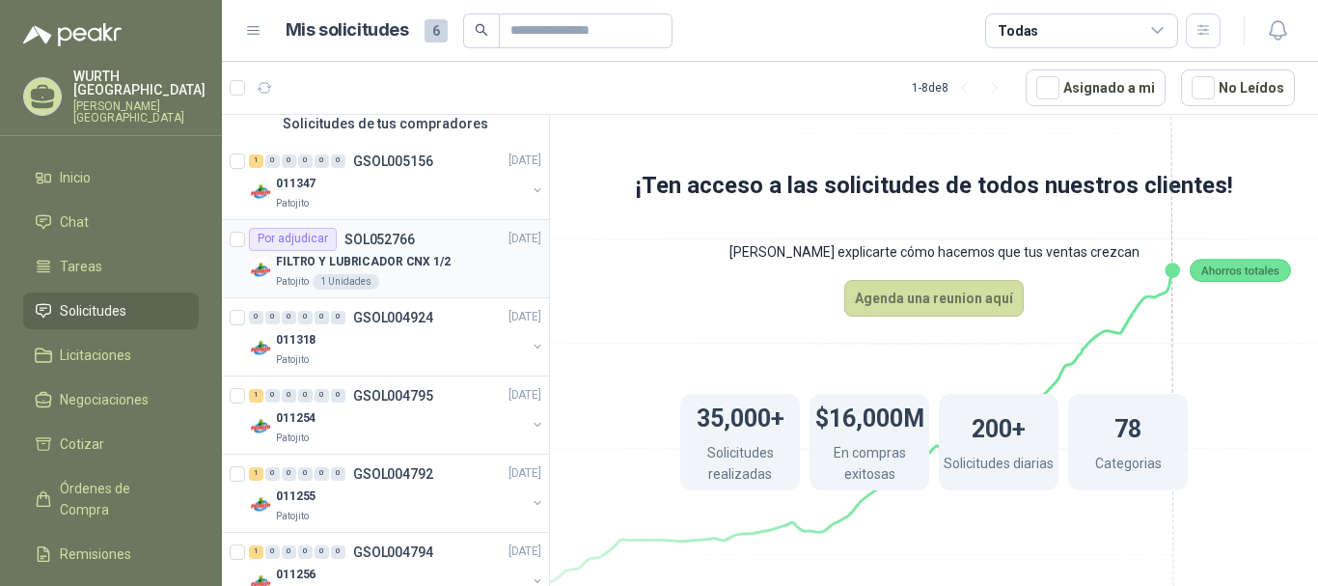
click at [434, 260] on p "FILTRO Y LUBRICADOR CNX 1/2" at bounding box center [363, 262] width 175 height 18
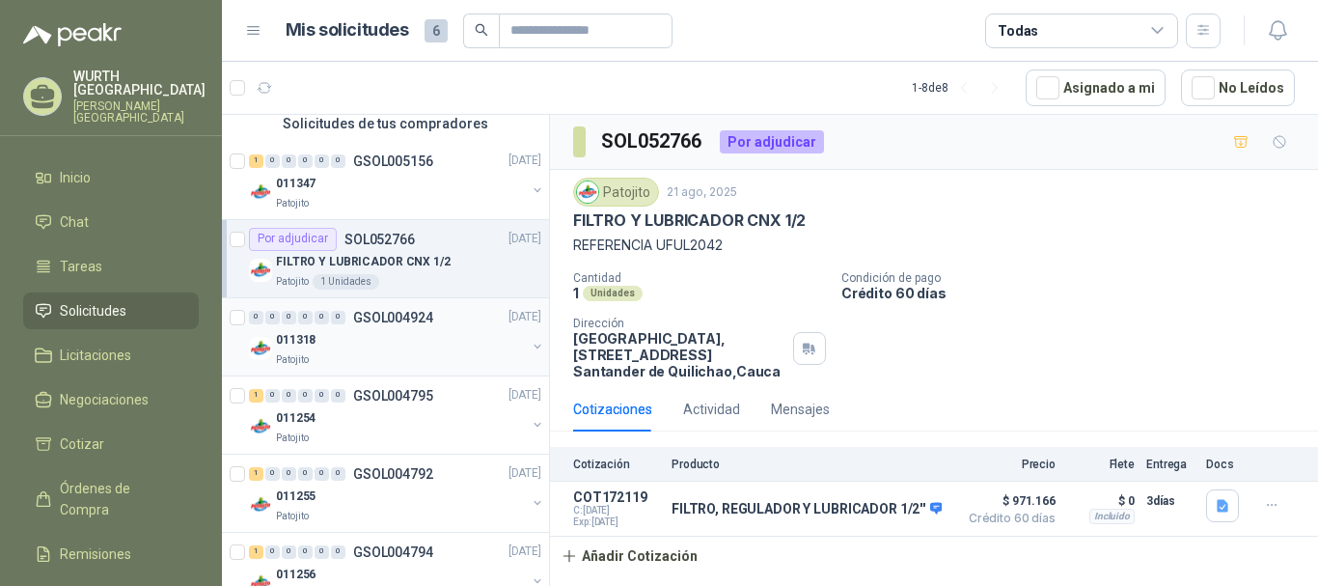
click at [434, 346] on div "011318" at bounding box center [401, 340] width 250 height 23
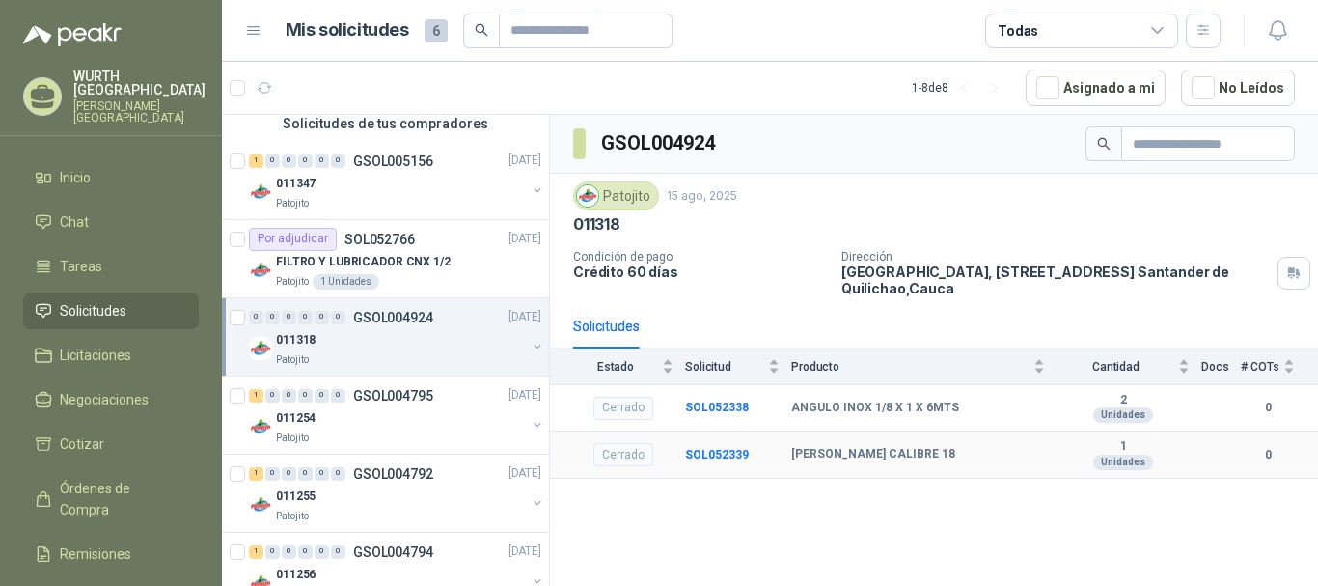
drag, startPoint x: 812, startPoint y: 457, endPoint x: 967, endPoint y: 466, distance: 155.7
click at [967, 466] on td "[PERSON_NAME] CALIBRE 18" at bounding box center [923, 454] width 265 height 47
drag, startPoint x: 785, startPoint y: 449, endPoint x: 1053, endPoint y: 445, distance: 268.3
click at [1053, 445] on tr "Cerrado SOL052339 LAMINA GALVANIZADA CALIBRE 18 1 Unidades 0" at bounding box center [934, 454] width 768 height 47
copy tr "[PERSON_NAME] CALIBRE 18"
